Goal: Information Seeking & Learning: Learn about a topic

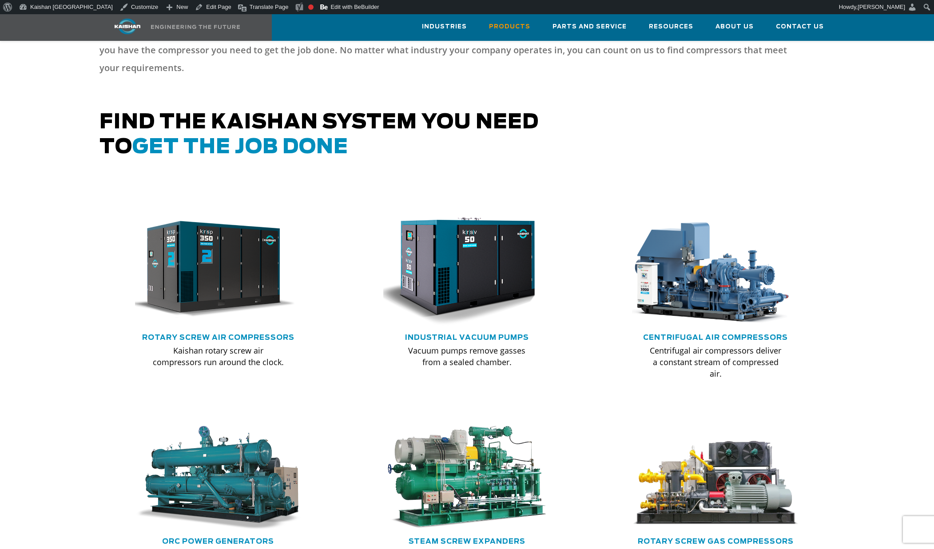
scroll to position [577, 0]
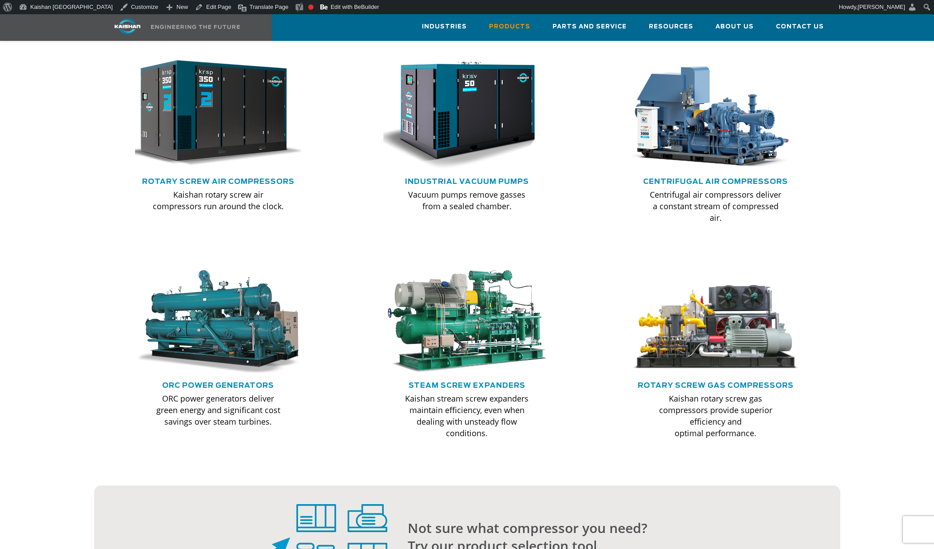
click at [220, 122] on img at bounding box center [212, 114] width 184 height 124
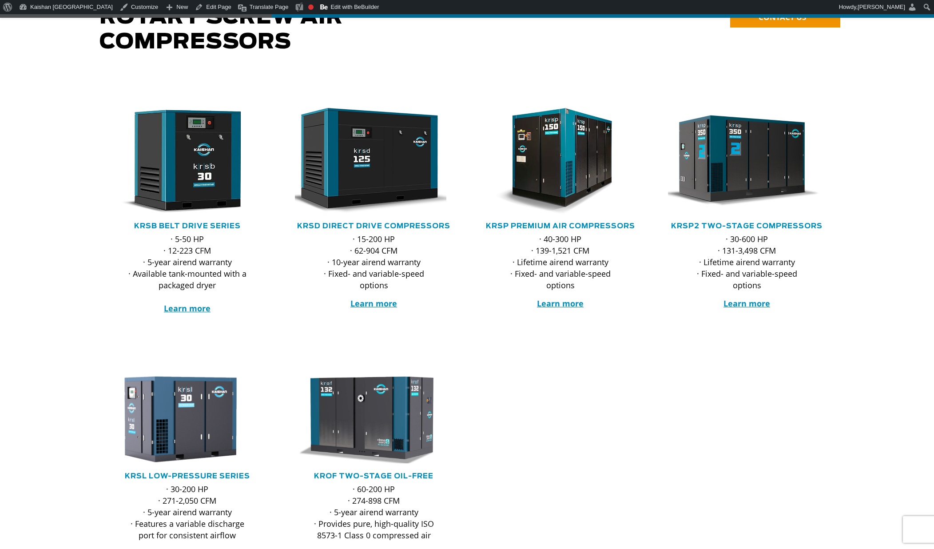
scroll to position [133, 0]
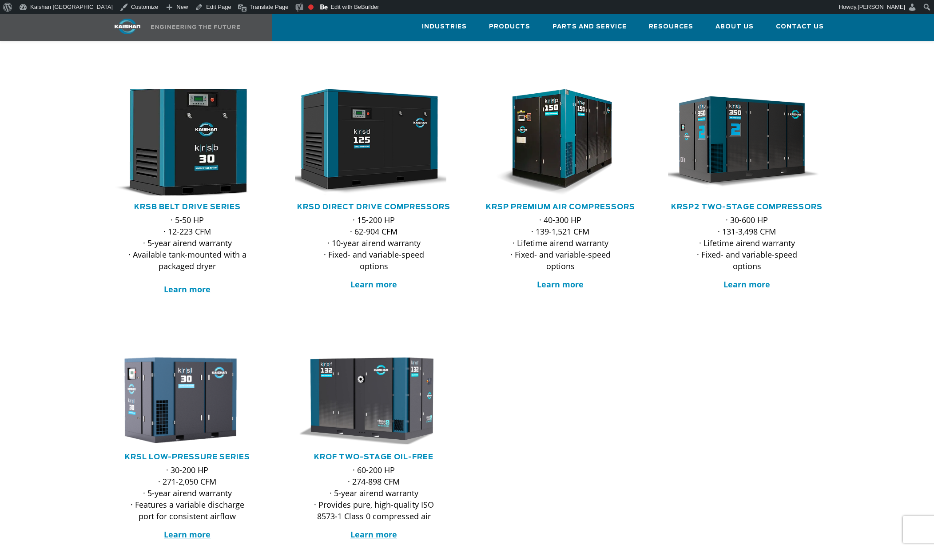
click at [230, 123] on img at bounding box center [181, 141] width 174 height 117
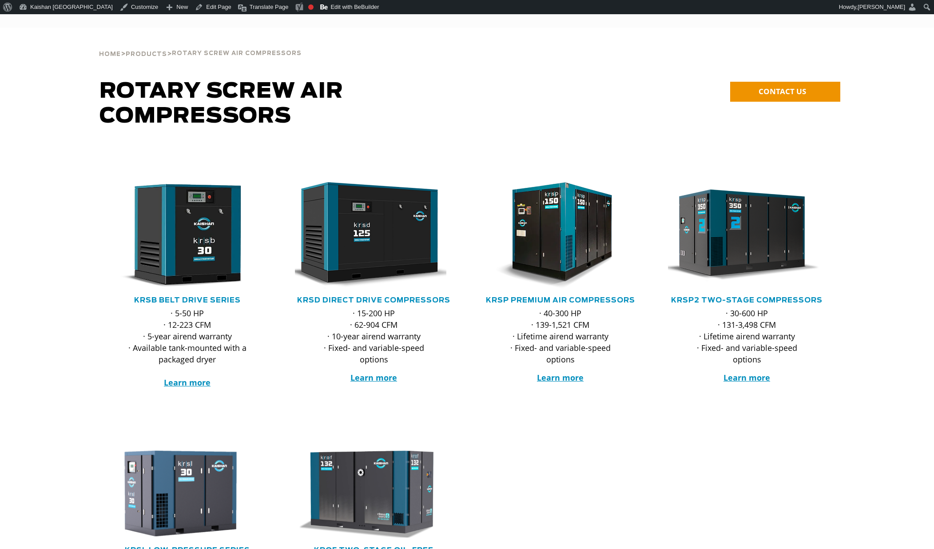
scroll to position [133, 0]
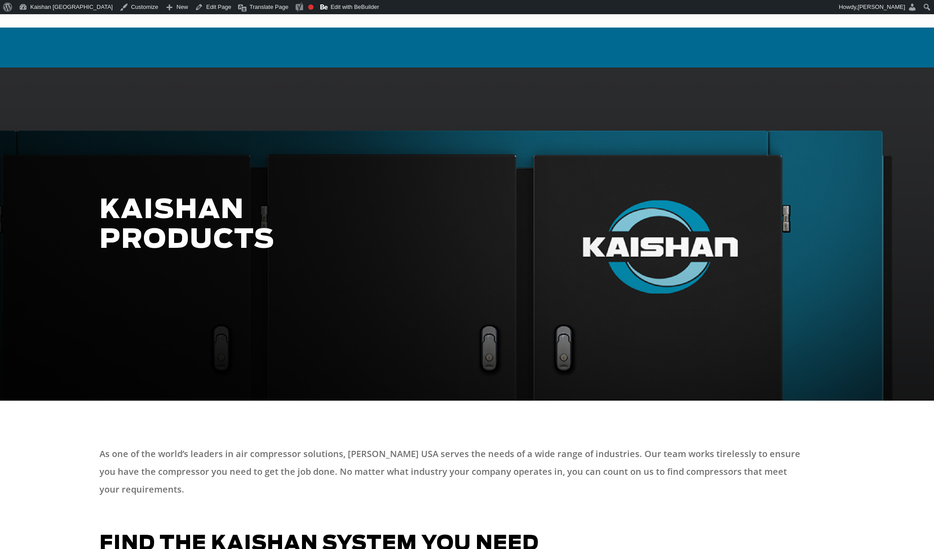
scroll to position [577, 0]
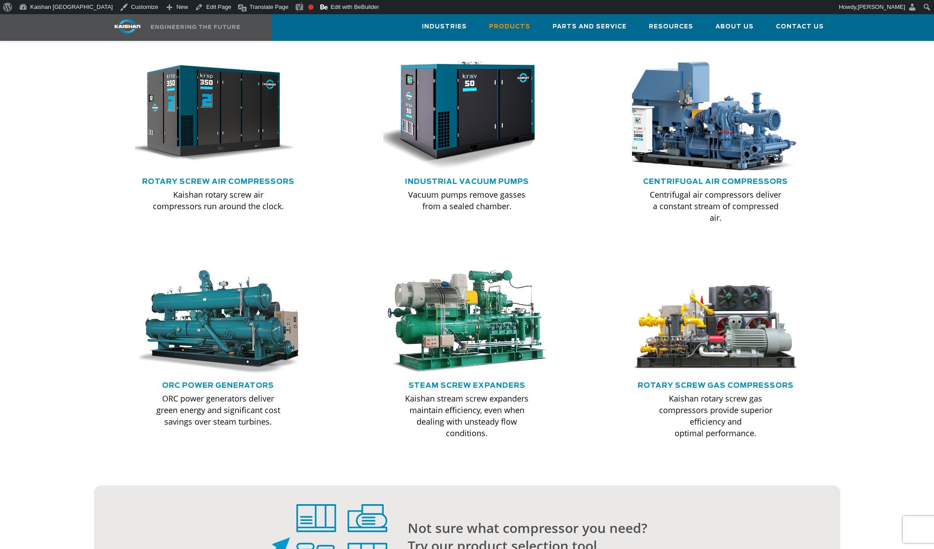
click at [723, 126] on img at bounding box center [709, 114] width 184 height 124
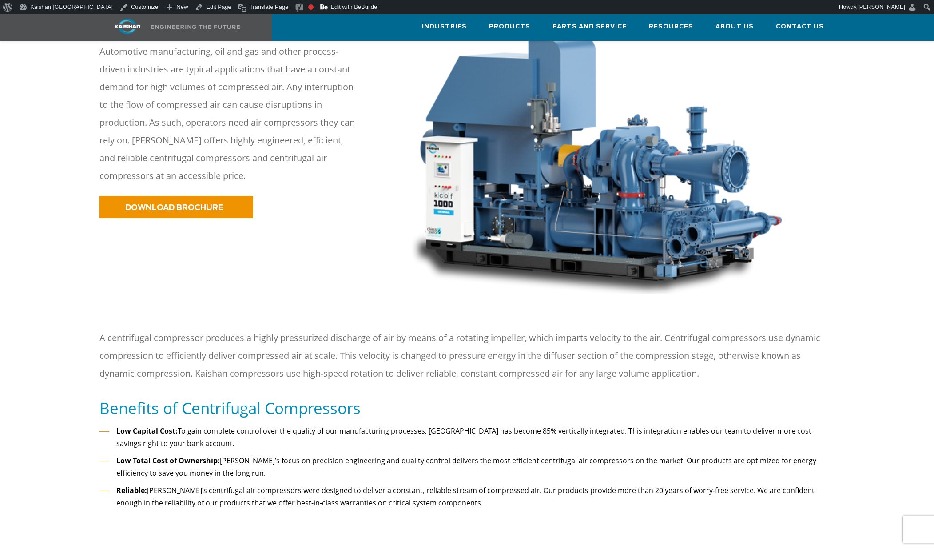
scroll to position [178, 0]
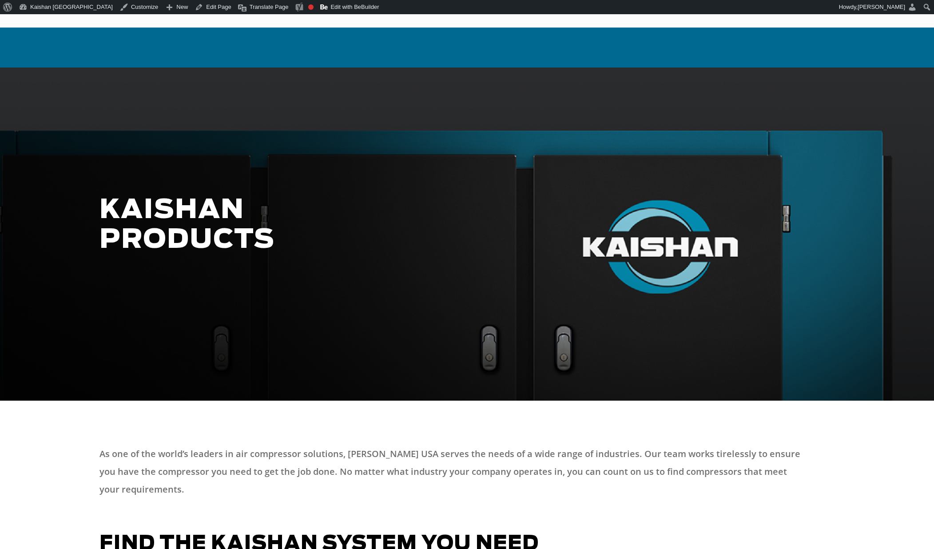
scroll to position [577, 0]
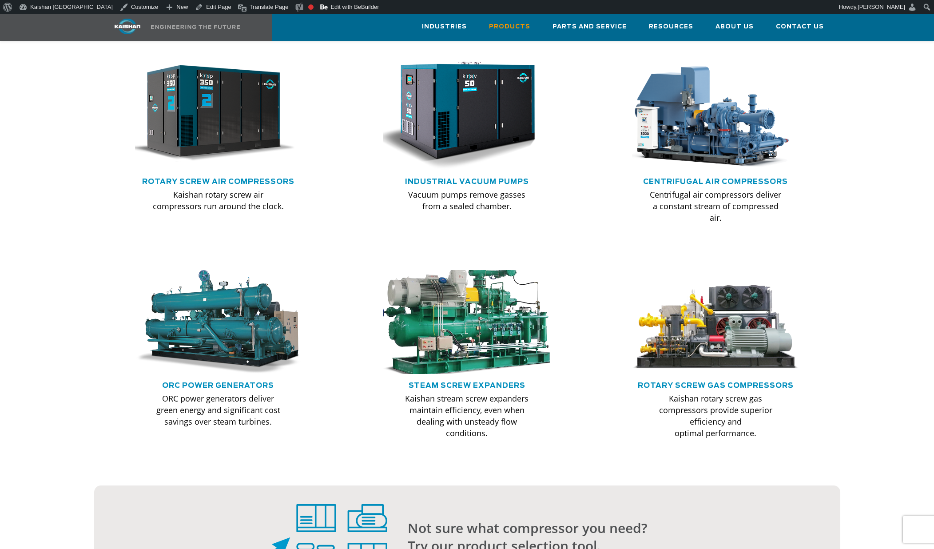
click at [490, 331] on img at bounding box center [467, 322] width 184 height 115
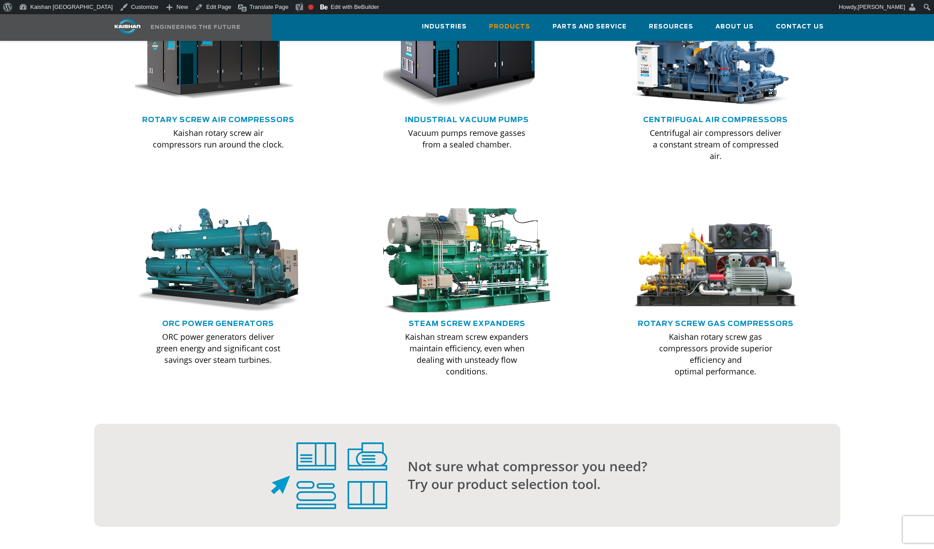
scroll to position [622, 0]
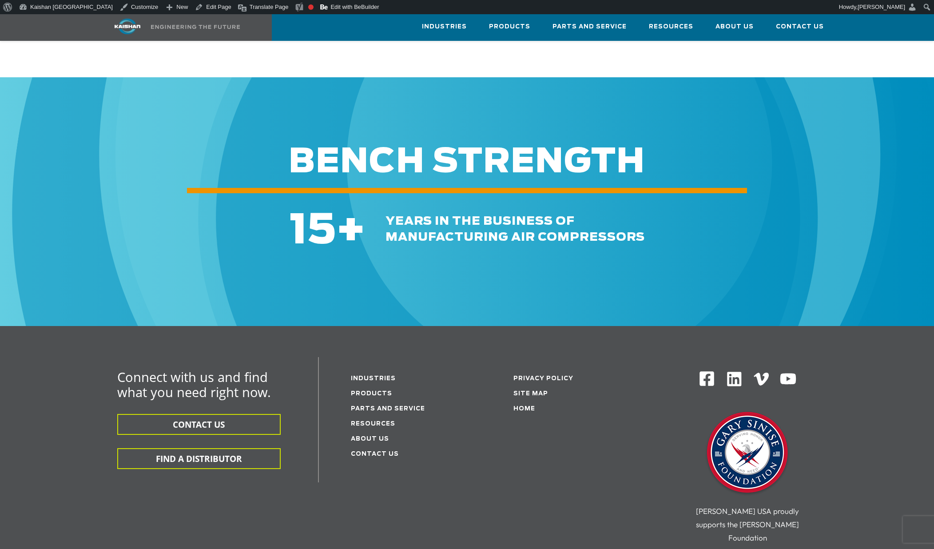
scroll to position [1066, 0]
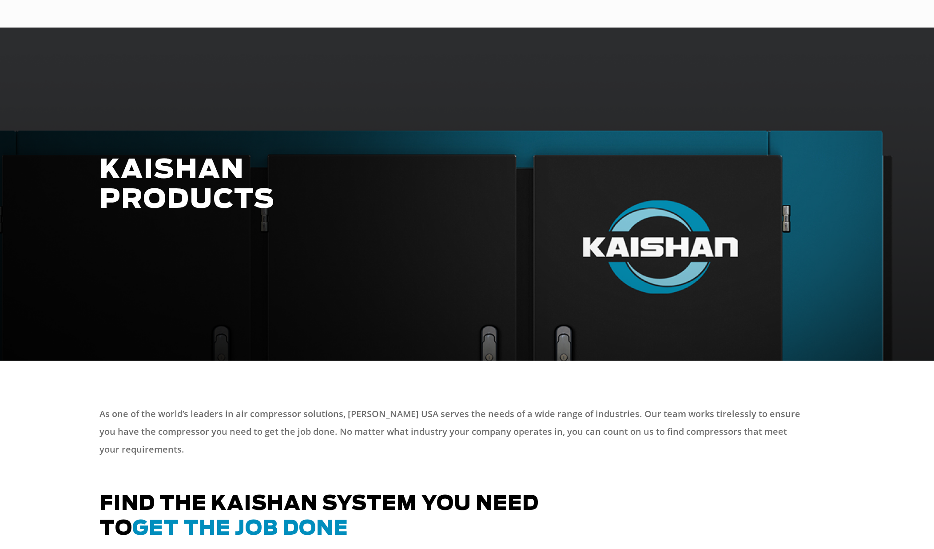
scroll to position [622, 0]
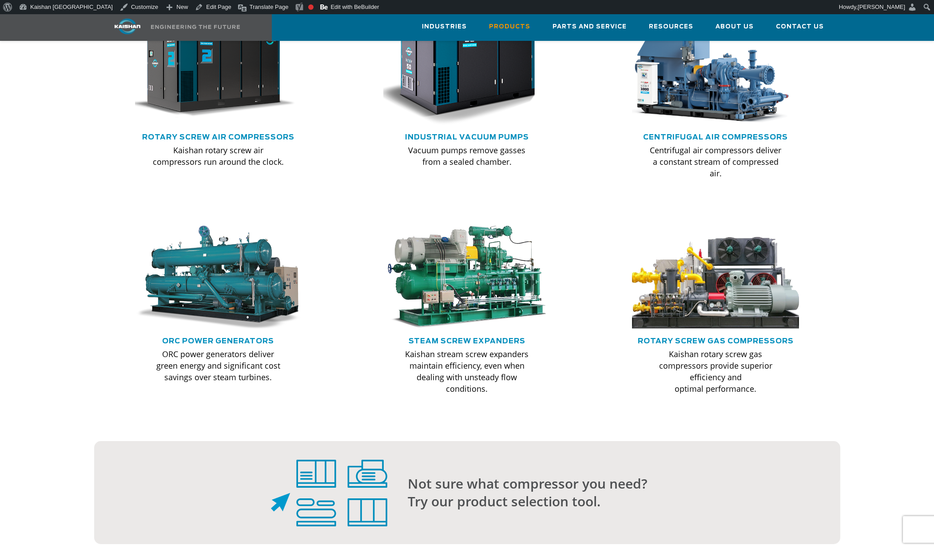
click at [714, 284] on img at bounding box center [716, 277] width 184 height 115
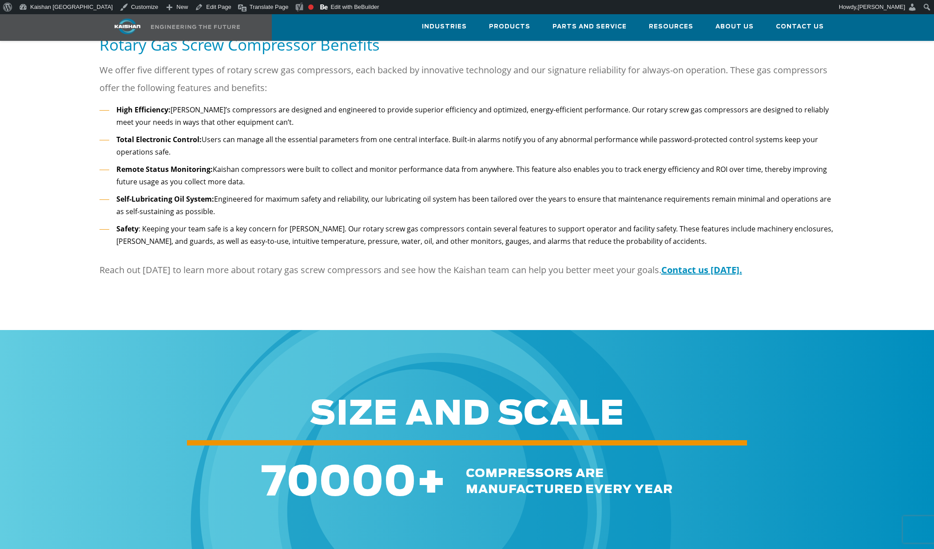
scroll to position [1332, 0]
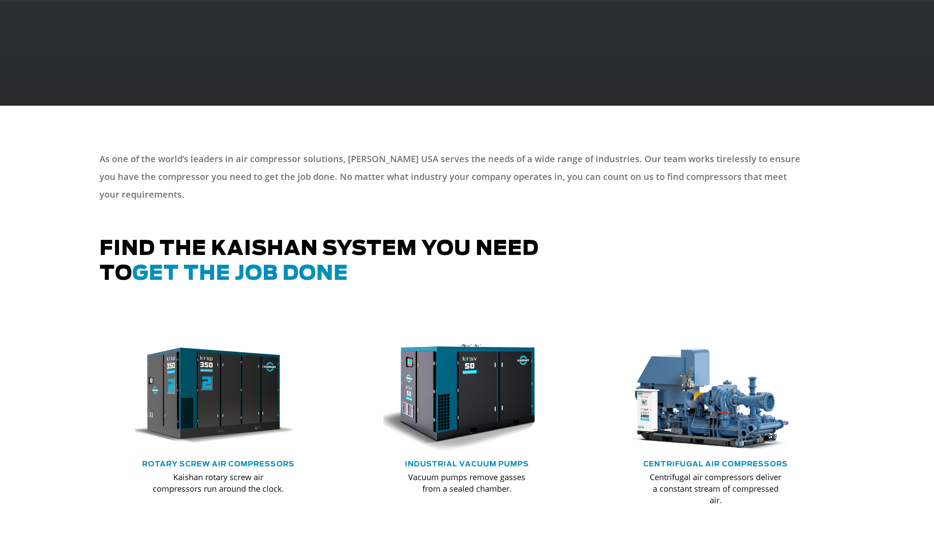
scroll to position [622, 0]
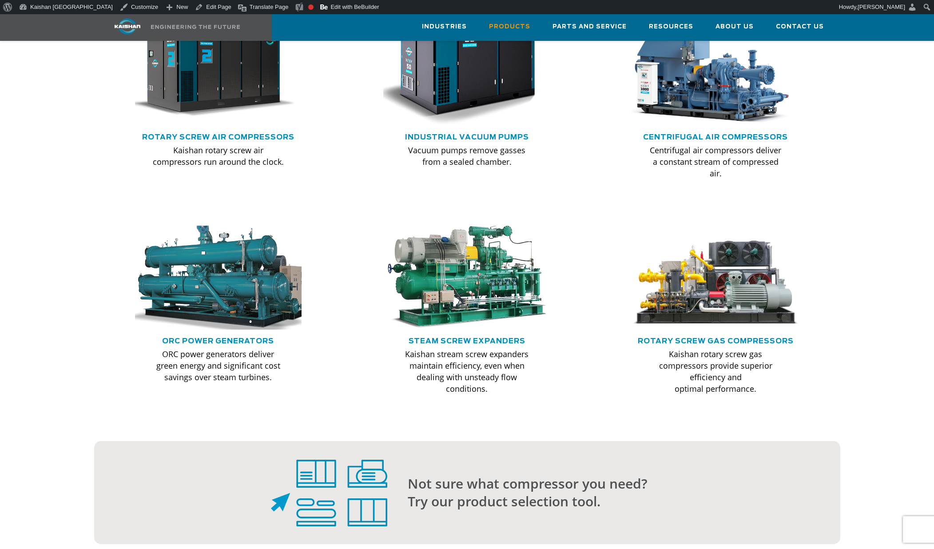
click at [200, 304] on img at bounding box center [219, 277] width 184 height 115
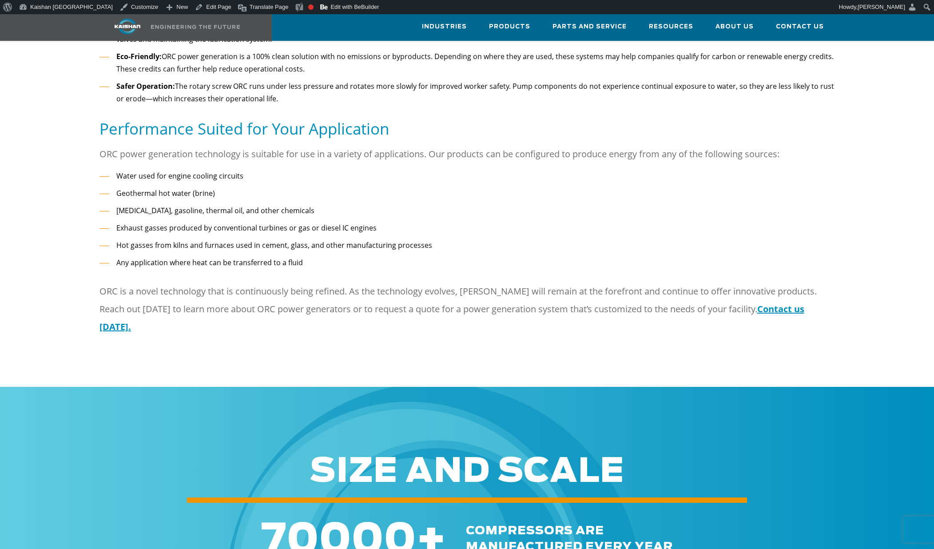
scroll to position [799, 0]
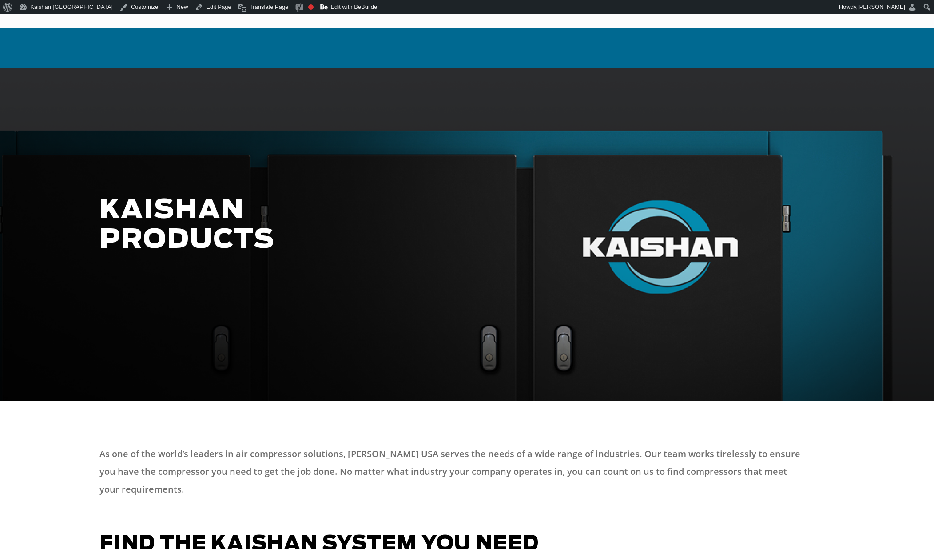
scroll to position [622, 0]
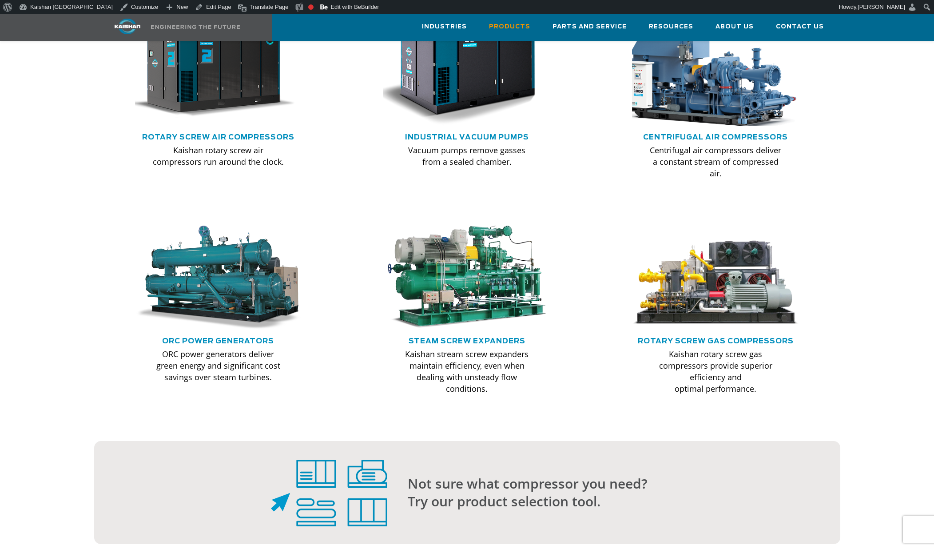
click at [743, 75] on img at bounding box center [709, 69] width 184 height 124
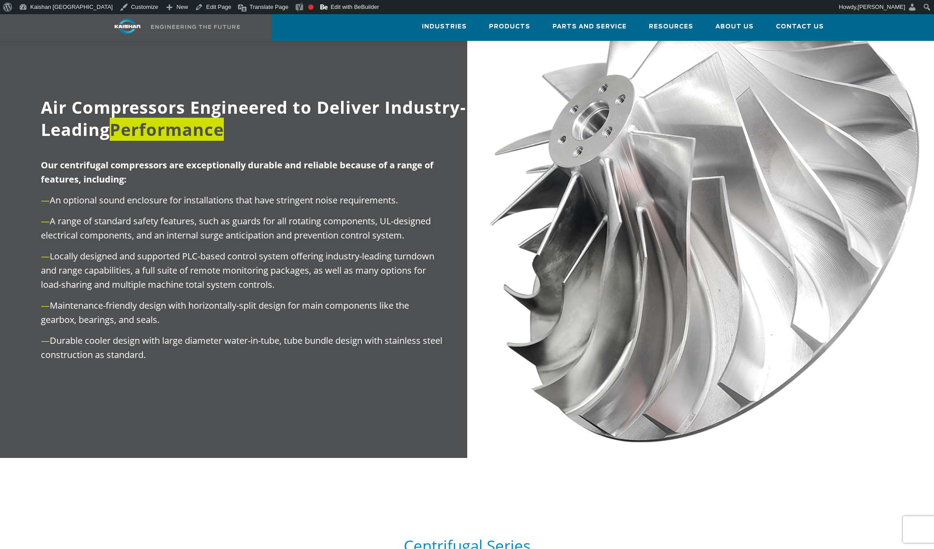
scroll to position [799, 0]
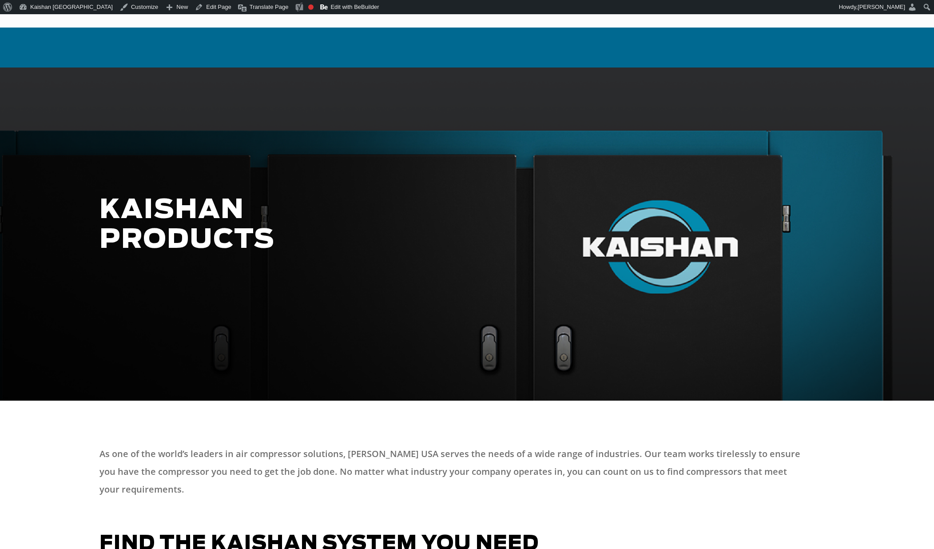
scroll to position [622, 0]
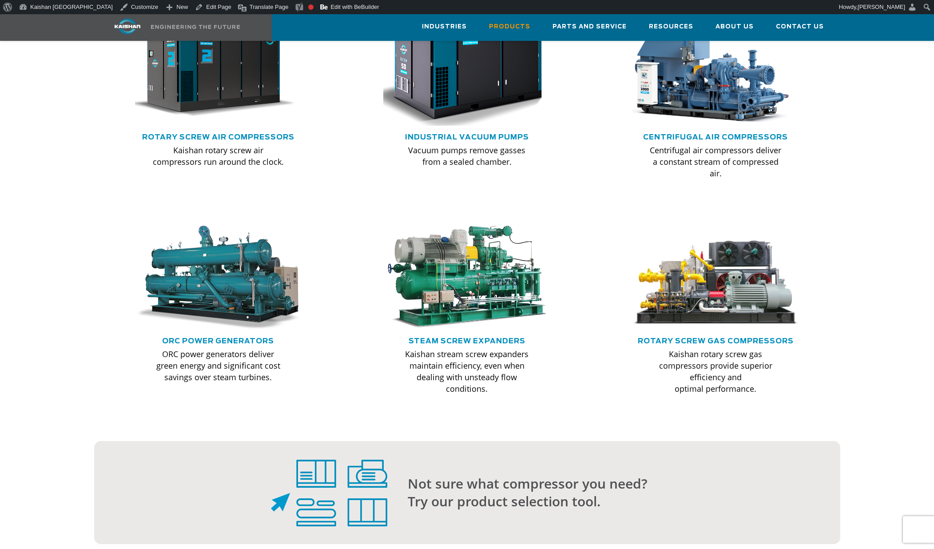
click at [465, 92] on img at bounding box center [461, 69] width 184 height 124
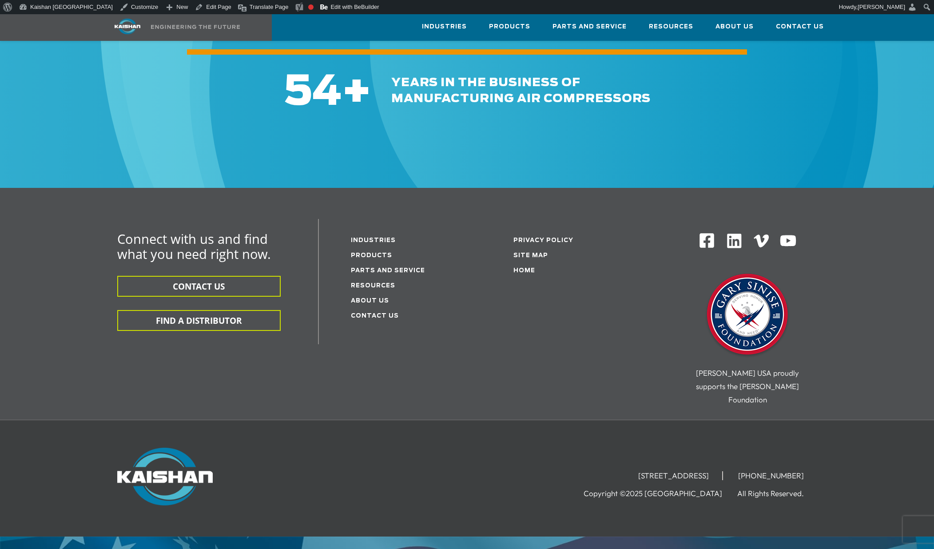
scroll to position [1487, 0]
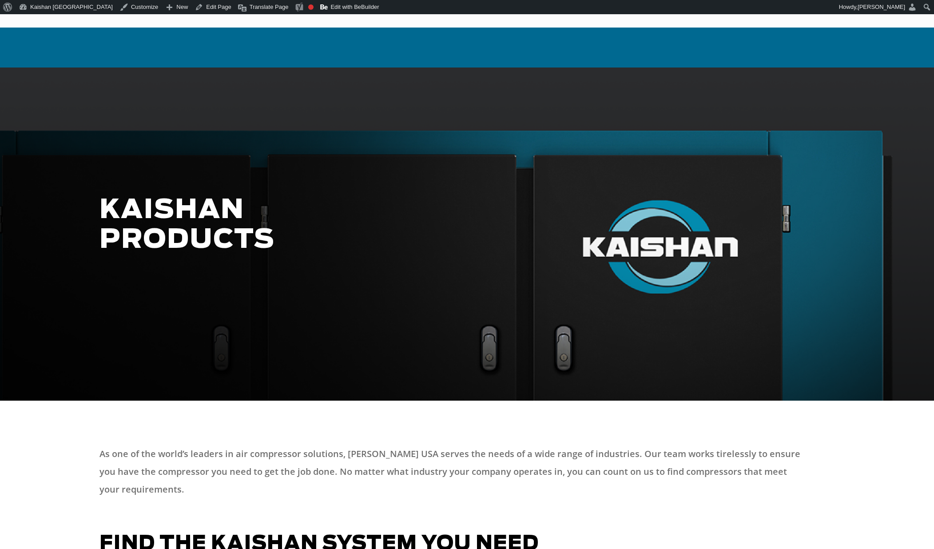
scroll to position [622, 0]
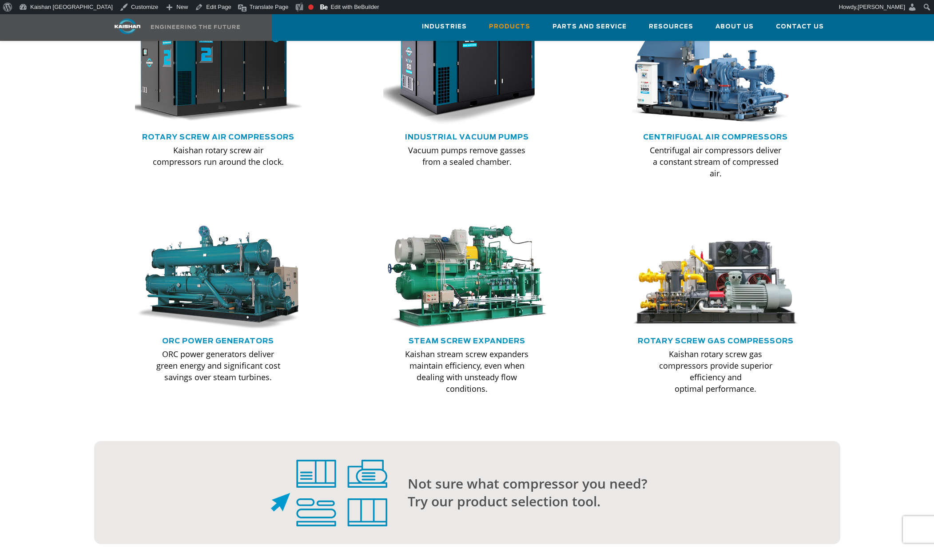
click at [268, 87] on img at bounding box center [212, 69] width 184 height 124
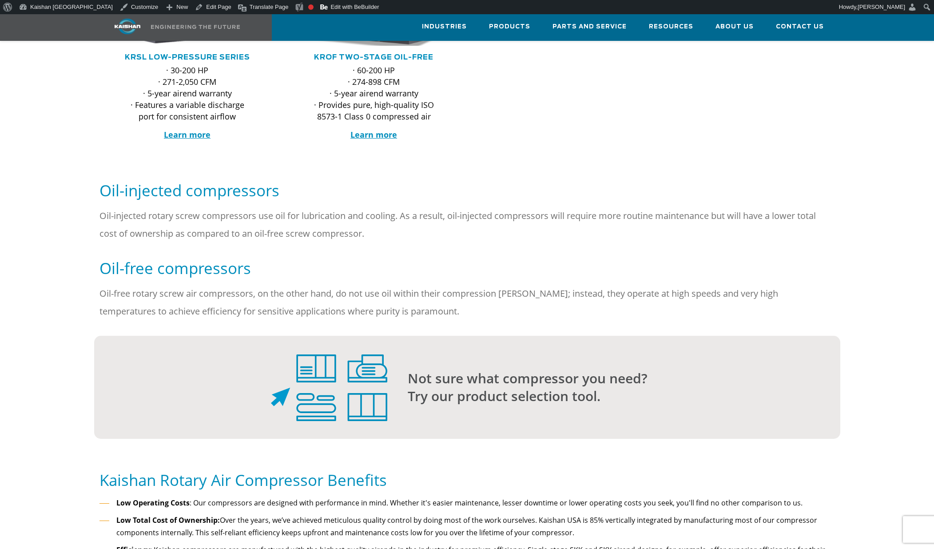
scroll to position [755, 0]
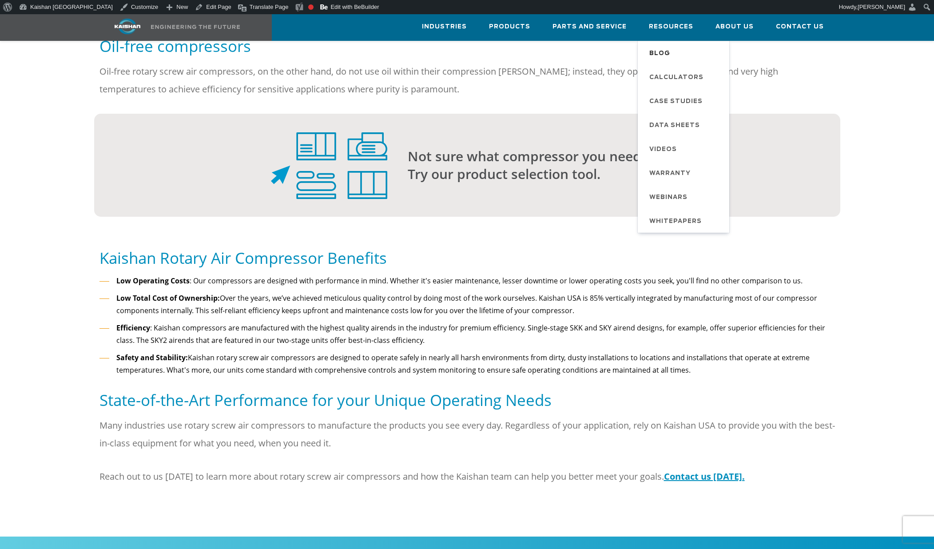
click at [670, 53] on span "Blog" at bounding box center [659, 53] width 21 height 15
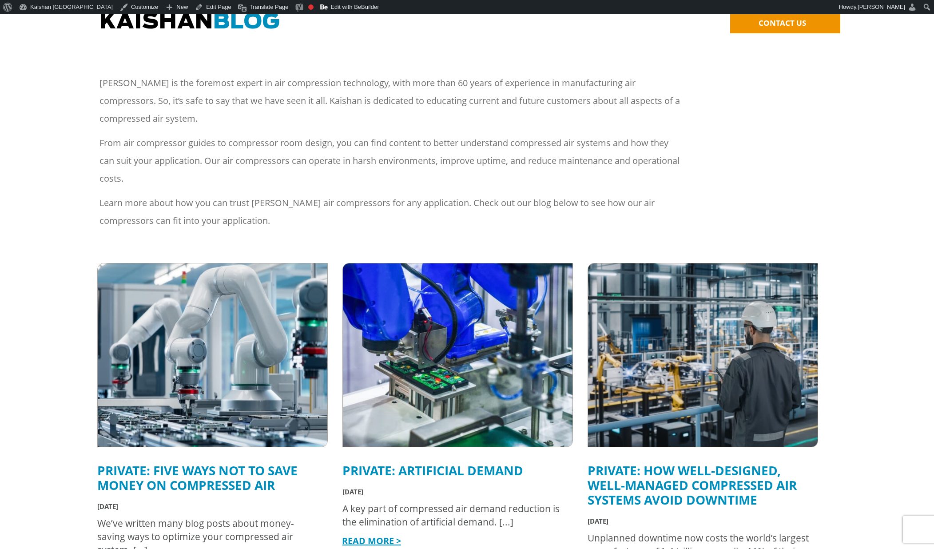
scroll to position [222, 0]
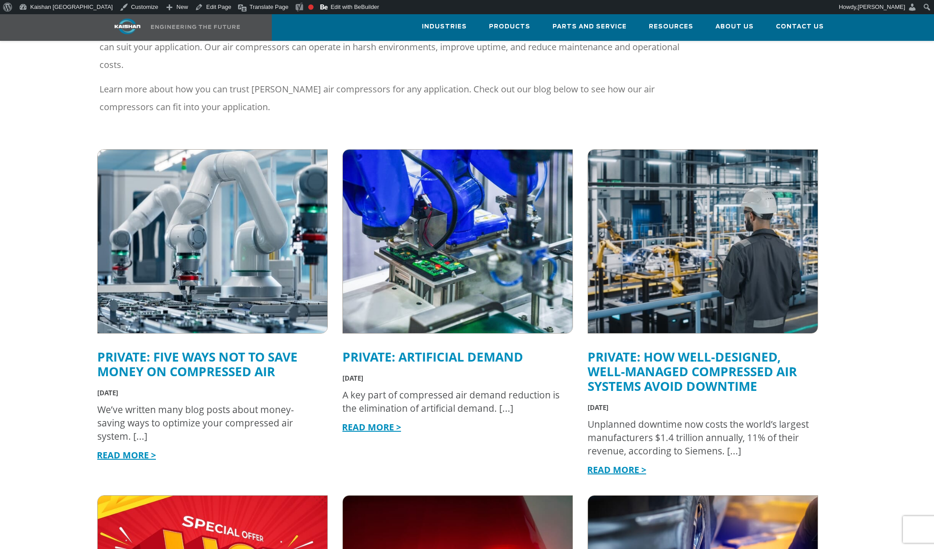
click at [258, 284] on img at bounding box center [212, 241] width 252 height 202
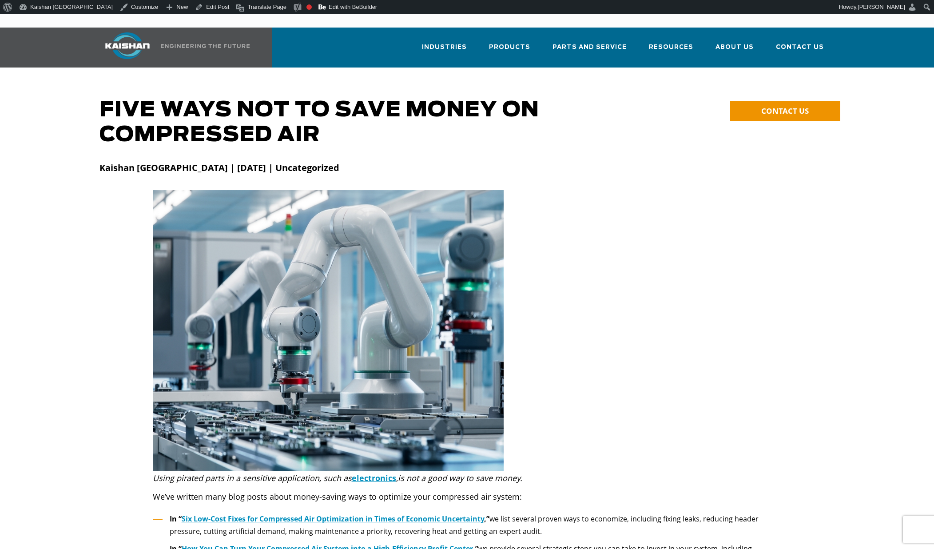
drag, startPoint x: 98, startPoint y: 319, endPoint x: 170, endPoint y: 337, distance: 74.2
click at [98, 319] on div at bounding box center [467, 330] width 746 height 281
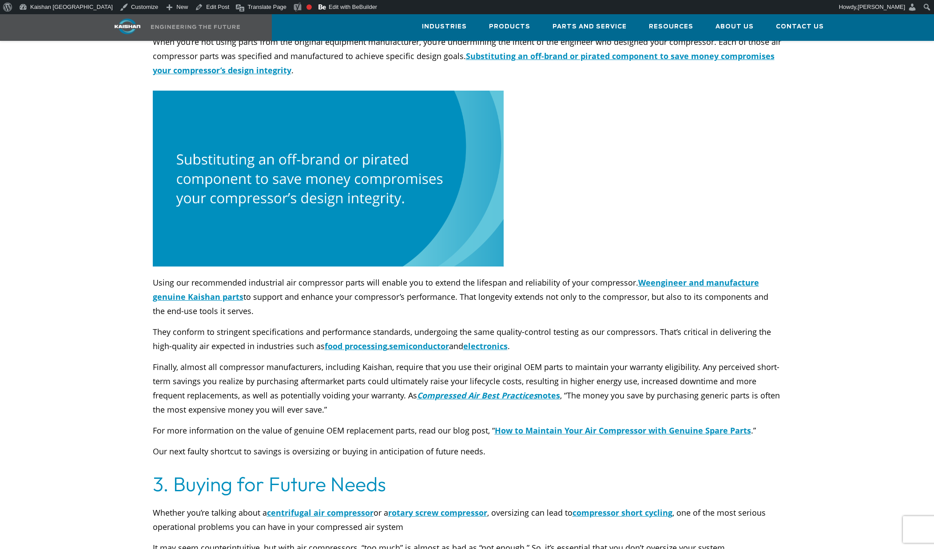
scroll to position [799, 0]
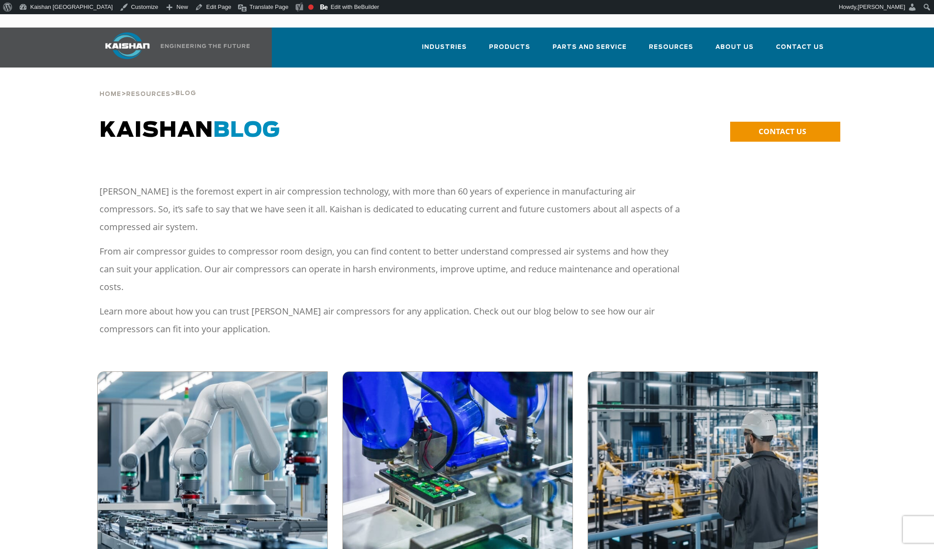
scroll to position [222, 0]
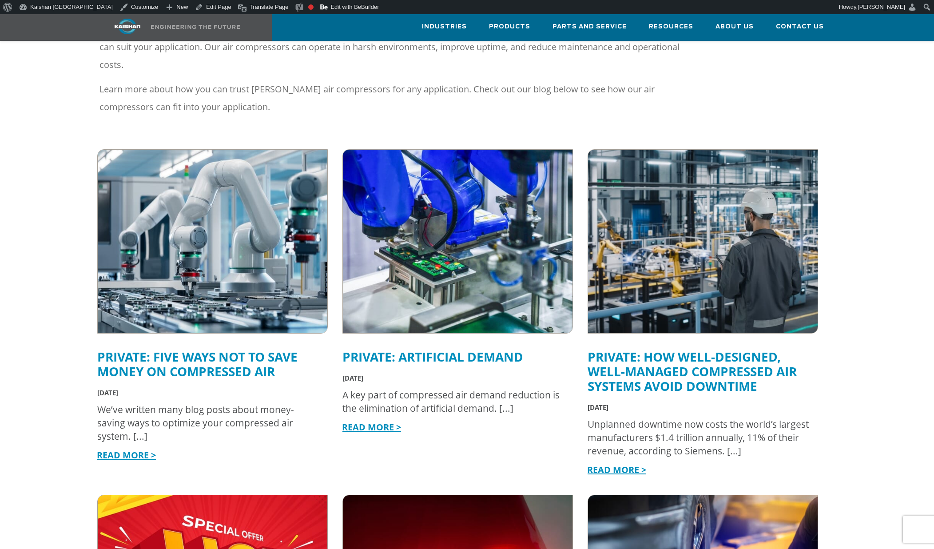
click at [614, 348] on link "Private: How Well-Designed, Well-Managed Compressed Air Systems Avoid Downtime" at bounding box center [691, 371] width 209 height 46
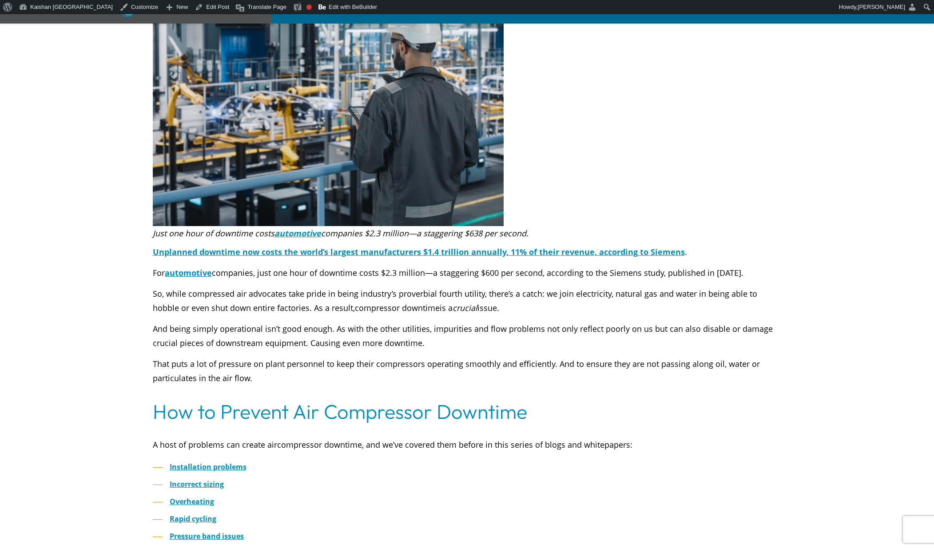
scroll to position [266, 0]
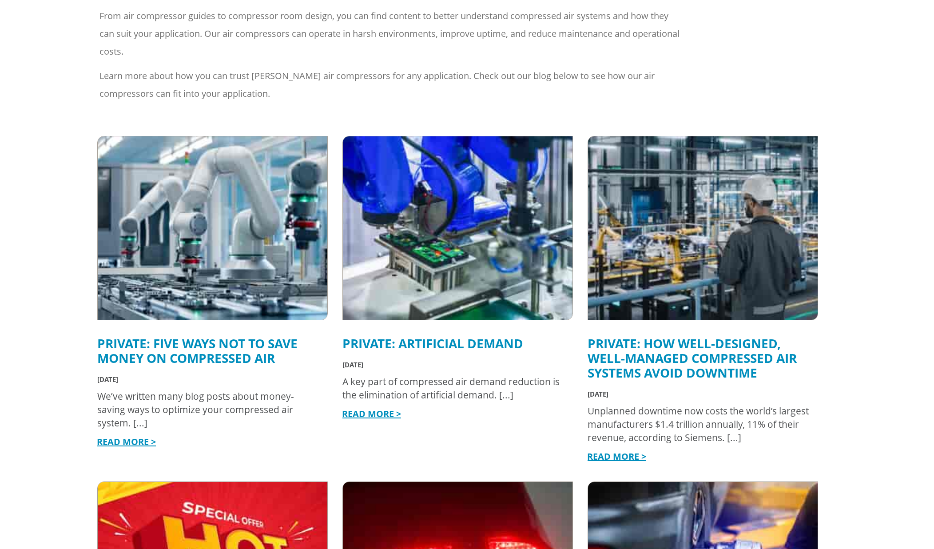
scroll to position [222, 0]
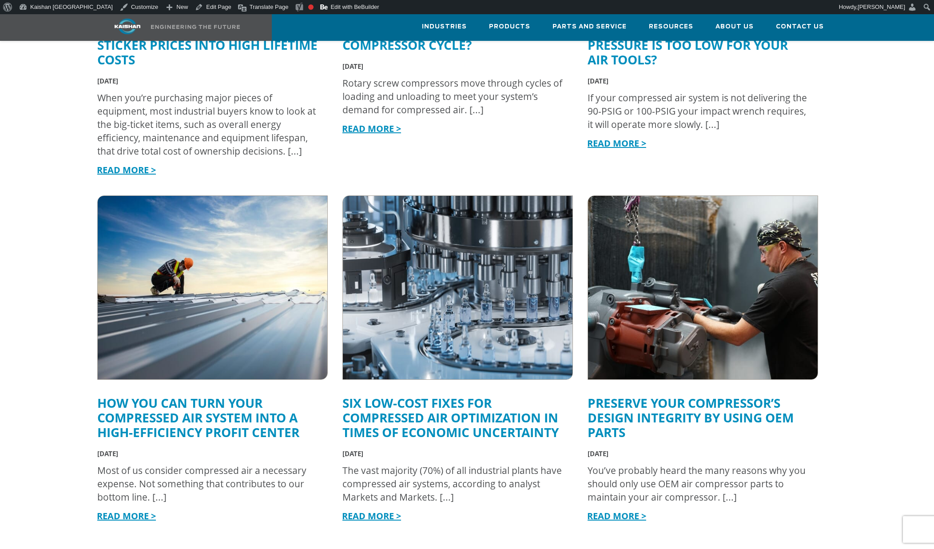
scroll to position [1110, 0]
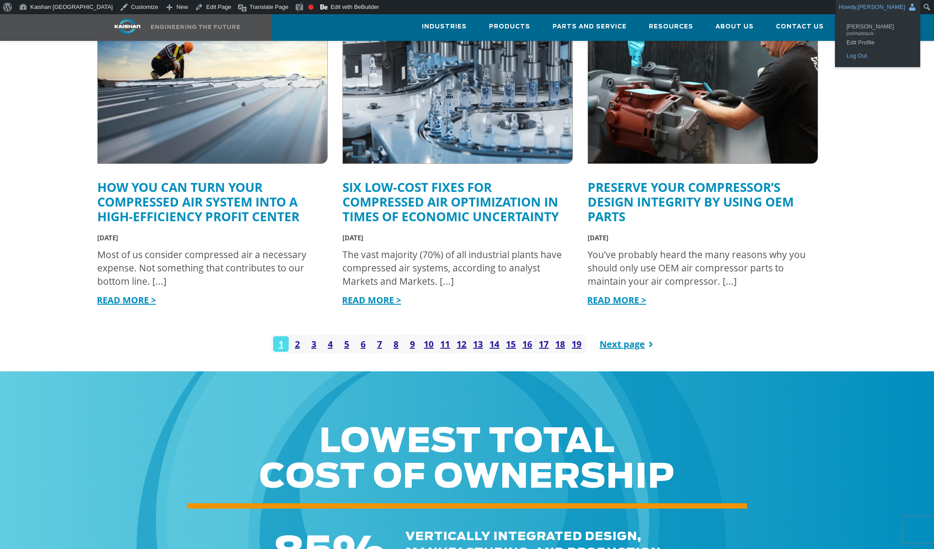
click at [865, 55] on link "Log Out" at bounding box center [877, 56] width 71 height 12
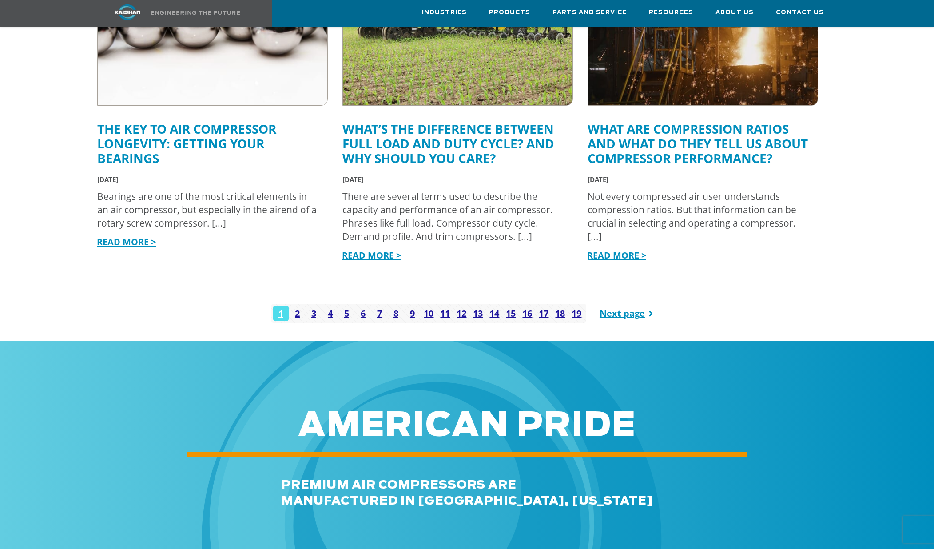
scroll to position [1154, 0]
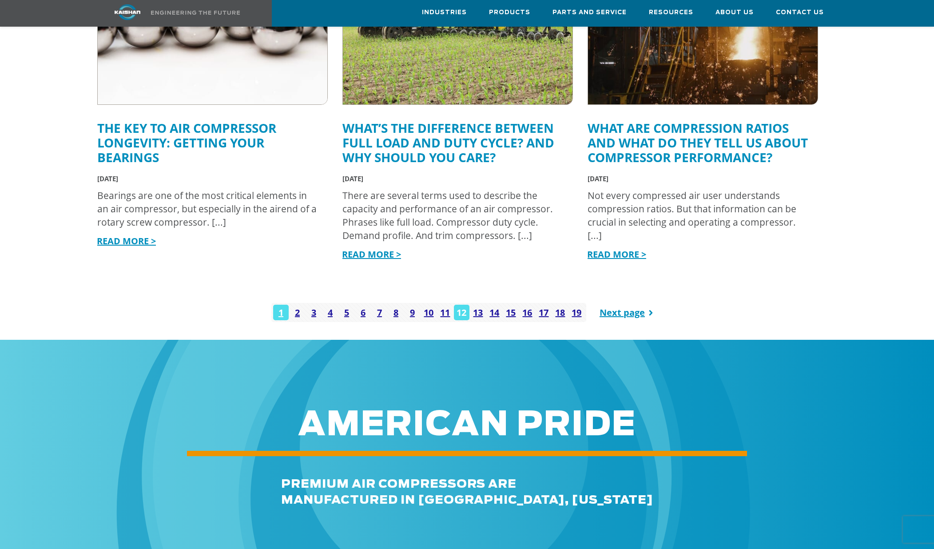
click at [461, 305] on link "12" at bounding box center [462, 313] width 16 height 16
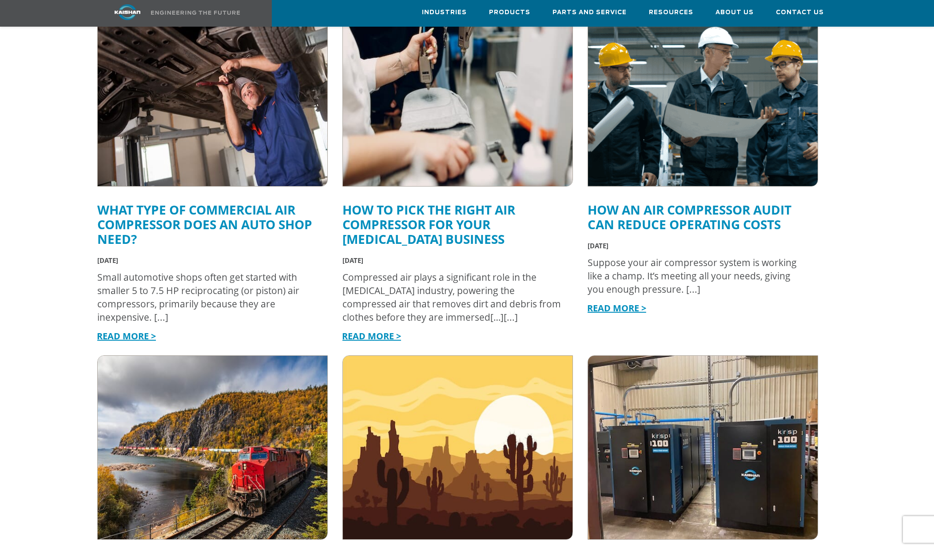
scroll to position [355, 0]
